Goal: Information Seeking & Learning: Learn about a topic

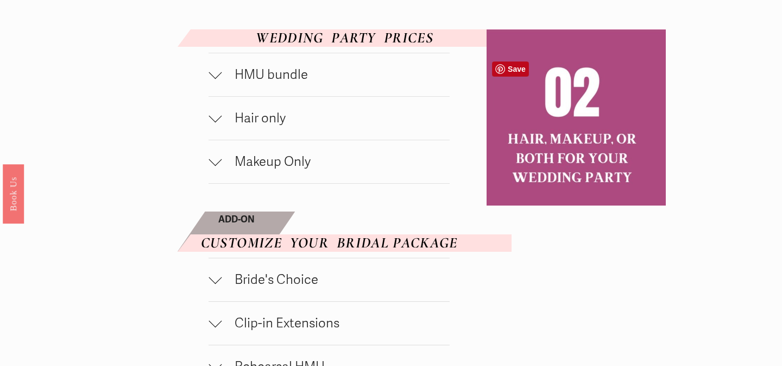
scroll to position [582, 0]
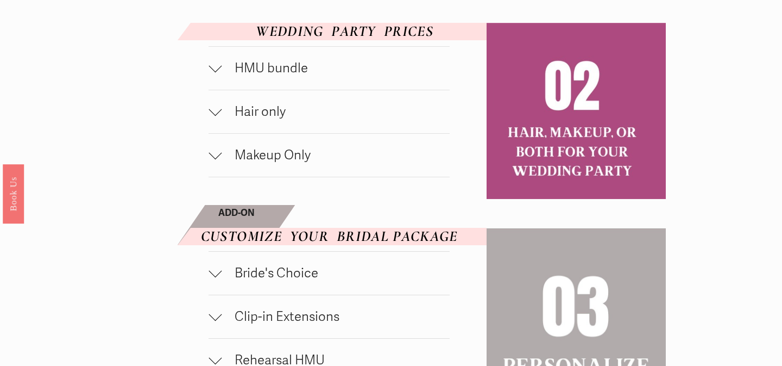
click at [313, 76] on span "HMU bundle" at bounding box center [336, 68] width 228 height 16
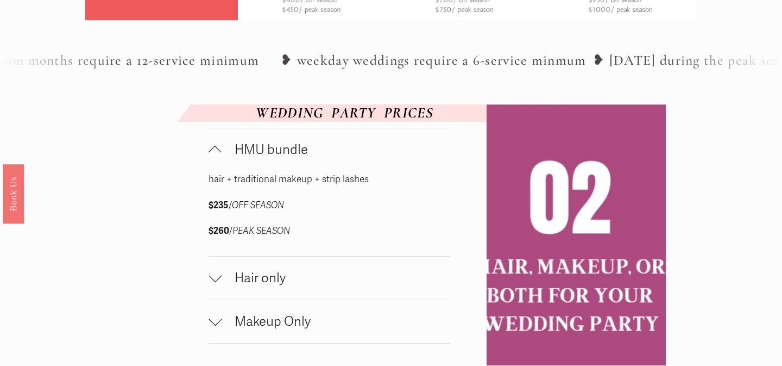
scroll to position [569, 0]
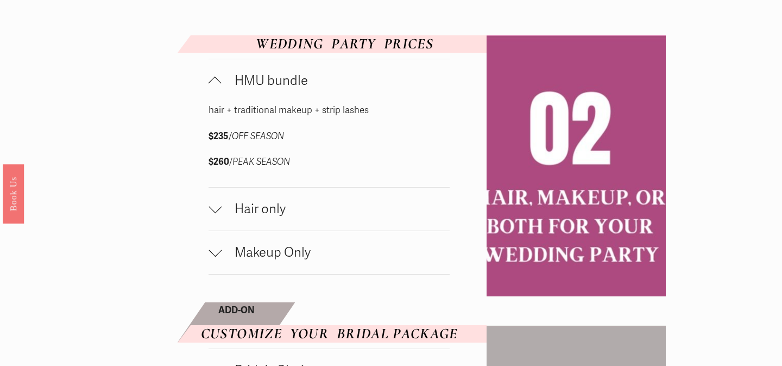
click at [217, 87] on div at bounding box center [215, 80] width 13 height 13
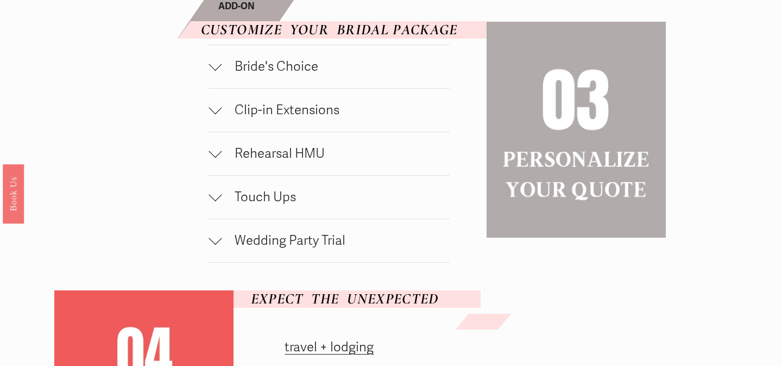
scroll to position [790, 0]
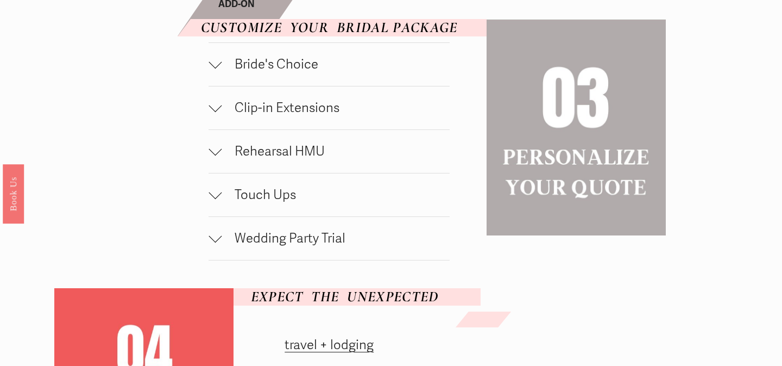
click at [268, 159] on span "Rehearsal HMU" at bounding box center [336, 151] width 228 height 16
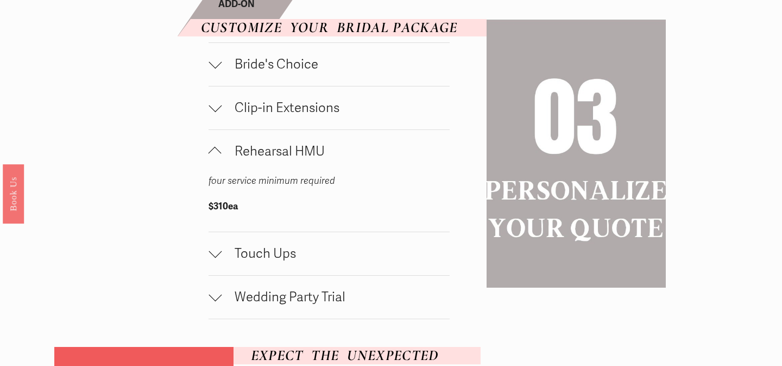
click at [215, 160] on div at bounding box center [215, 153] width 13 height 13
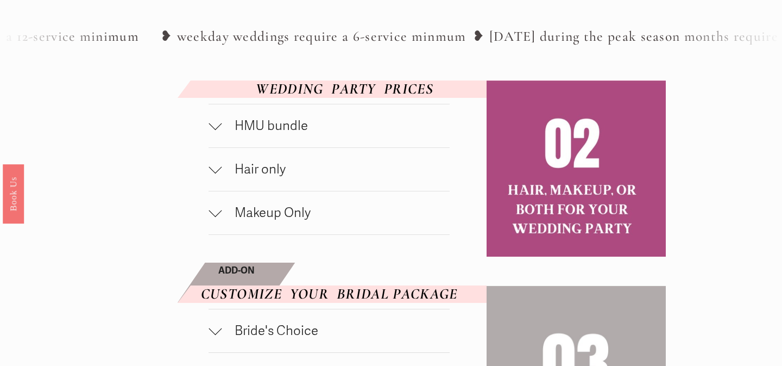
scroll to position [531, 0]
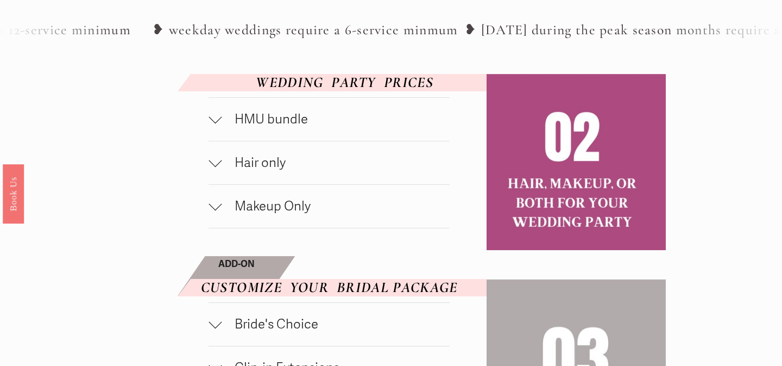
click at [277, 135] on button "HMU bundle" at bounding box center [329, 119] width 241 height 43
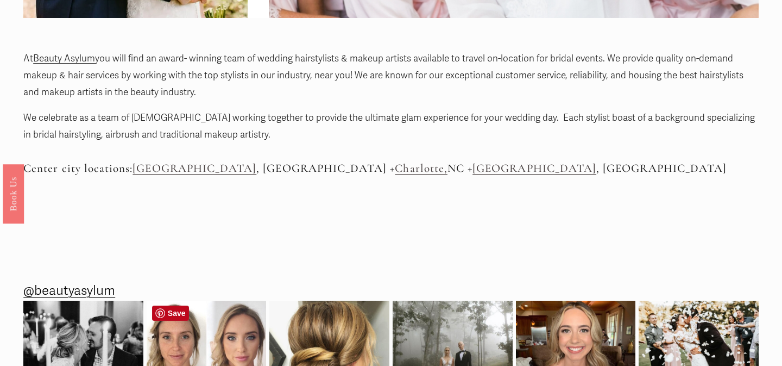
scroll to position [612, 0]
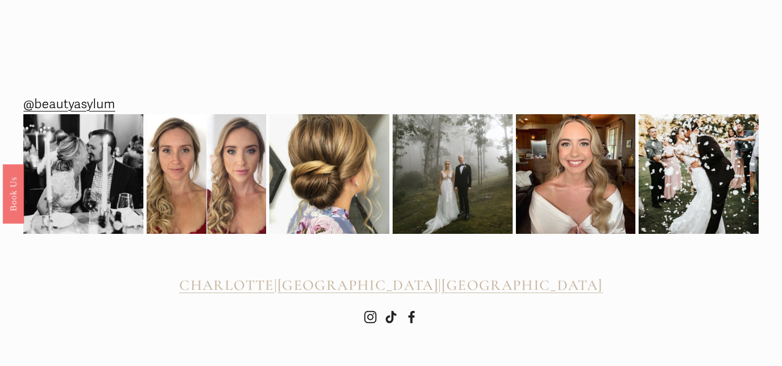
click at [270, 287] on span "CHARLOTTE" at bounding box center [226, 285] width 95 height 18
